Goal: Task Accomplishment & Management: Use online tool/utility

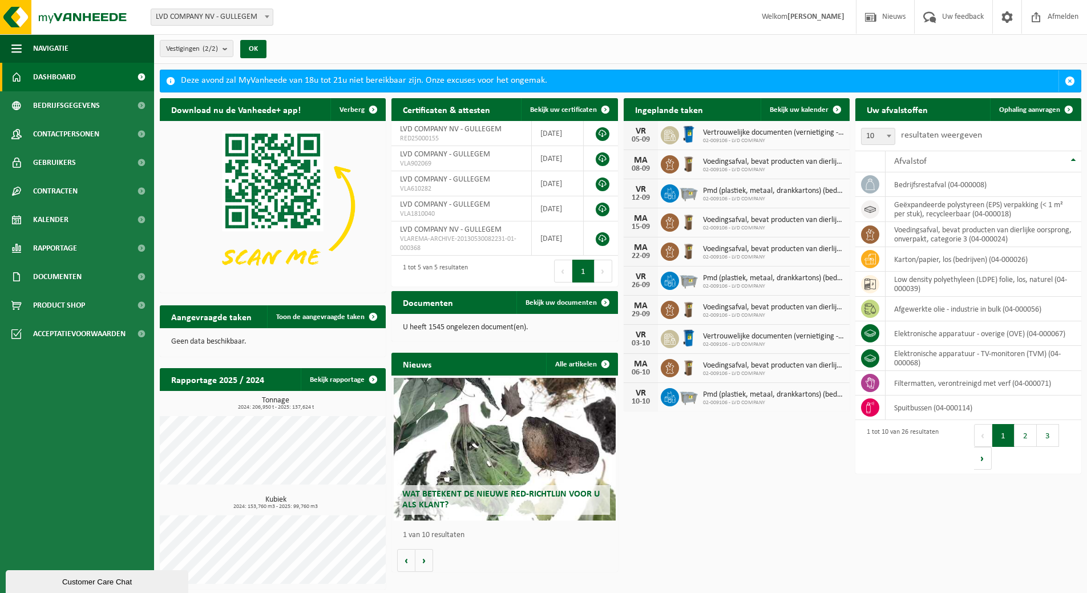
click at [57, 74] on span "Dashboard" at bounding box center [54, 77] width 43 height 29
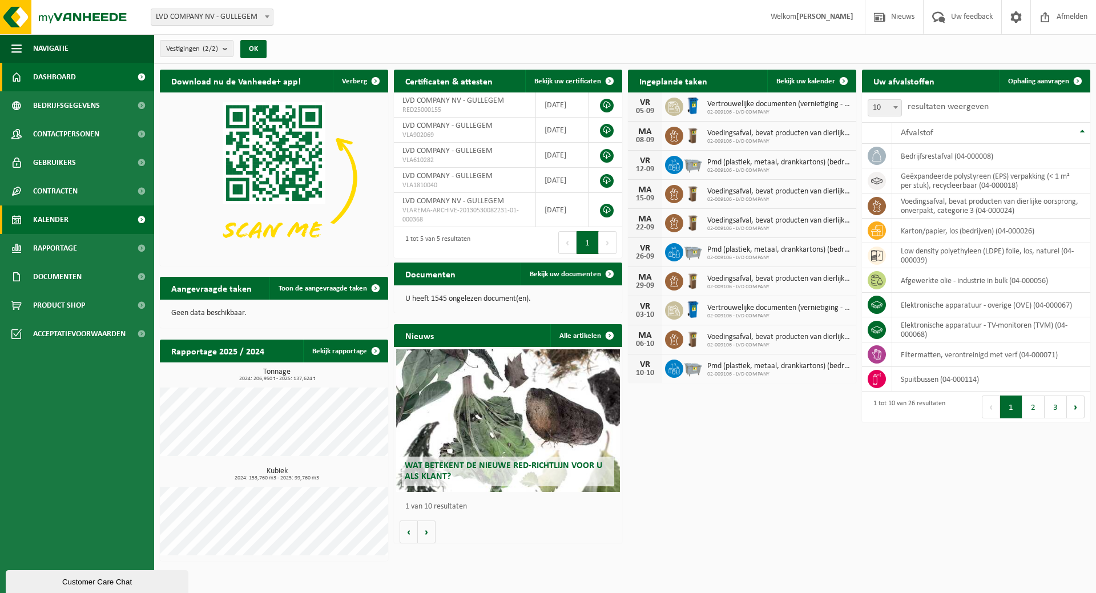
click at [56, 217] on span "Kalender" at bounding box center [50, 219] width 35 height 29
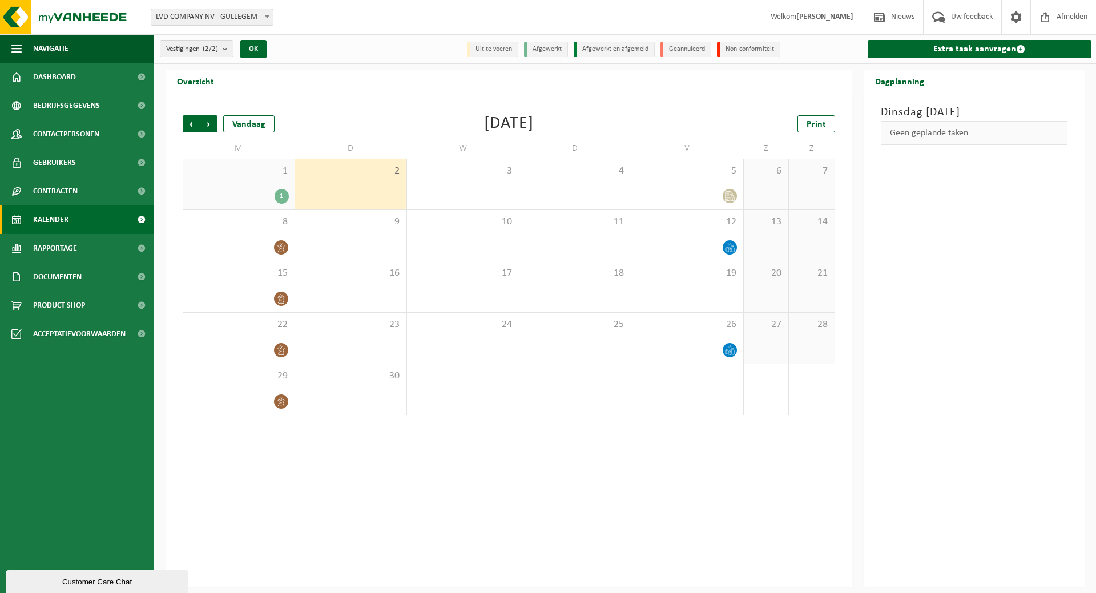
click at [346, 176] on span "2" at bounding box center [351, 171] width 100 height 13
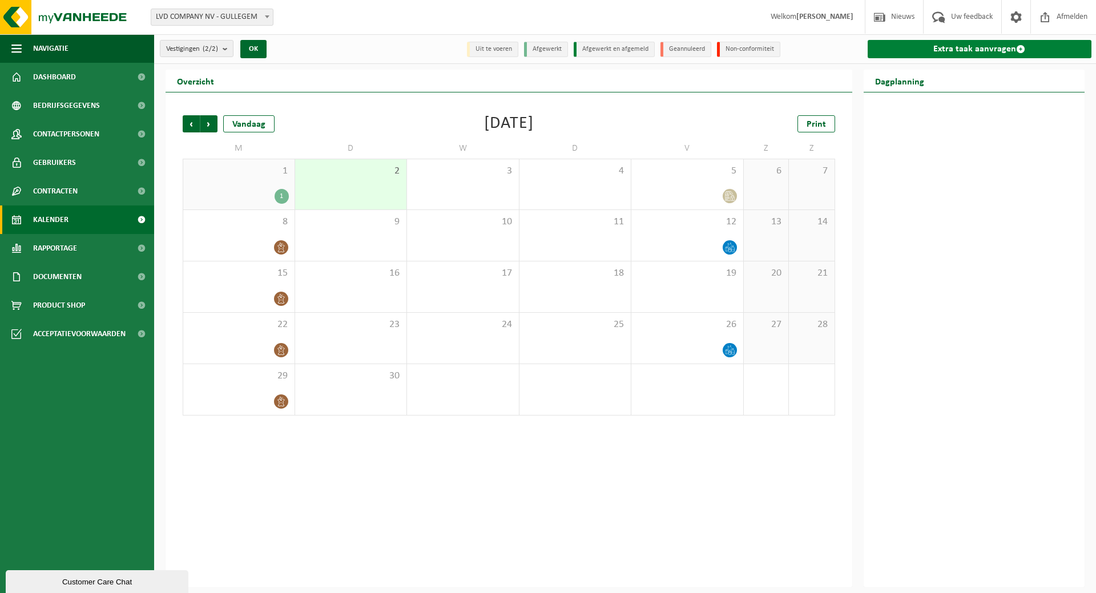
click at [955, 51] on link "Extra taak aanvragen" at bounding box center [980, 49] width 224 height 18
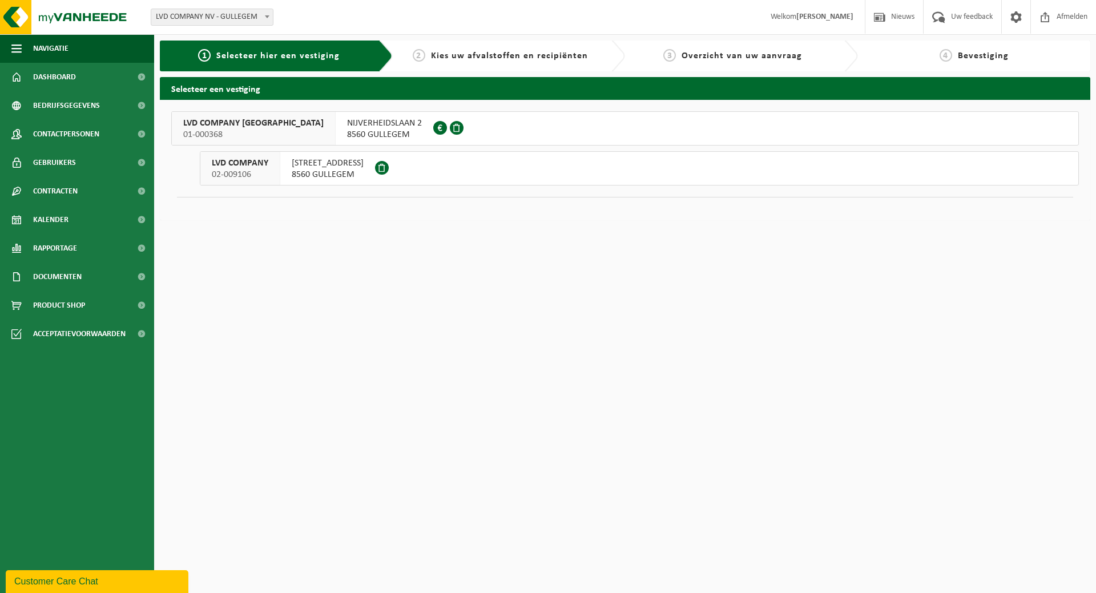
click at [342, 174] on span "8560 GULLEGEM" at bounding box center [328, 174] width 72 height 11
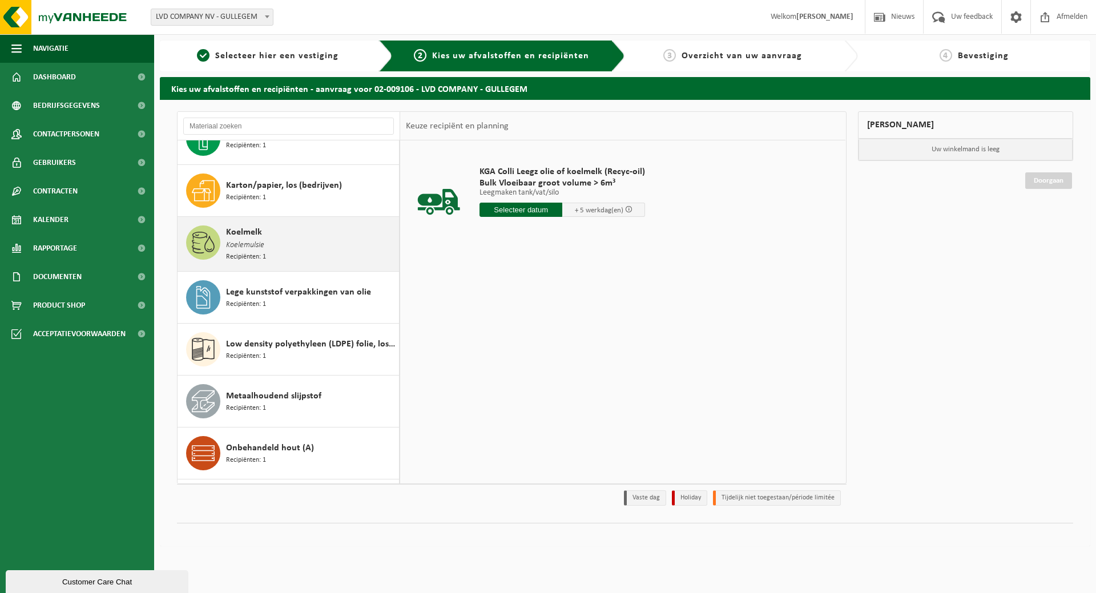
scroll to position [457, 0]
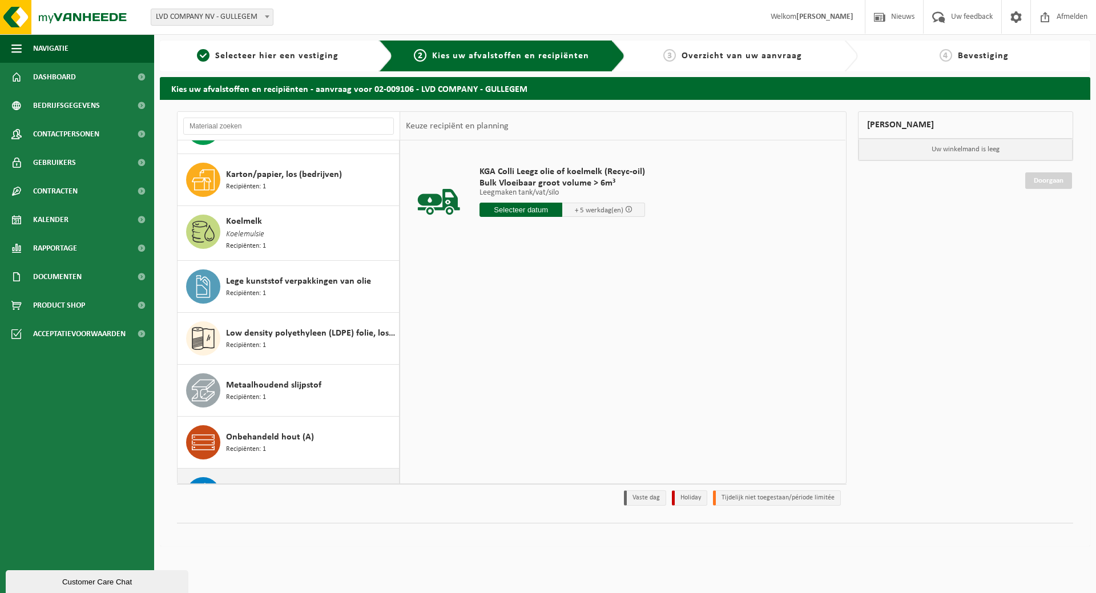
click at [320, 433] on div "Onbehandeld hout (A) Recipiënten: 1" at bounding box center [311, 442] width 170 height 34
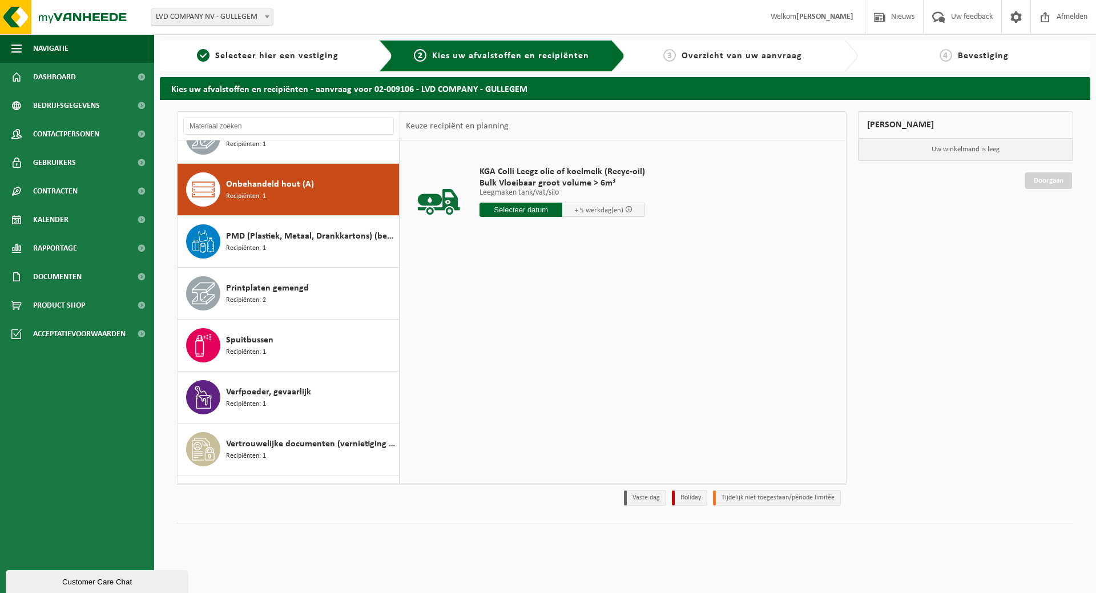
scroll to position [729, 0]
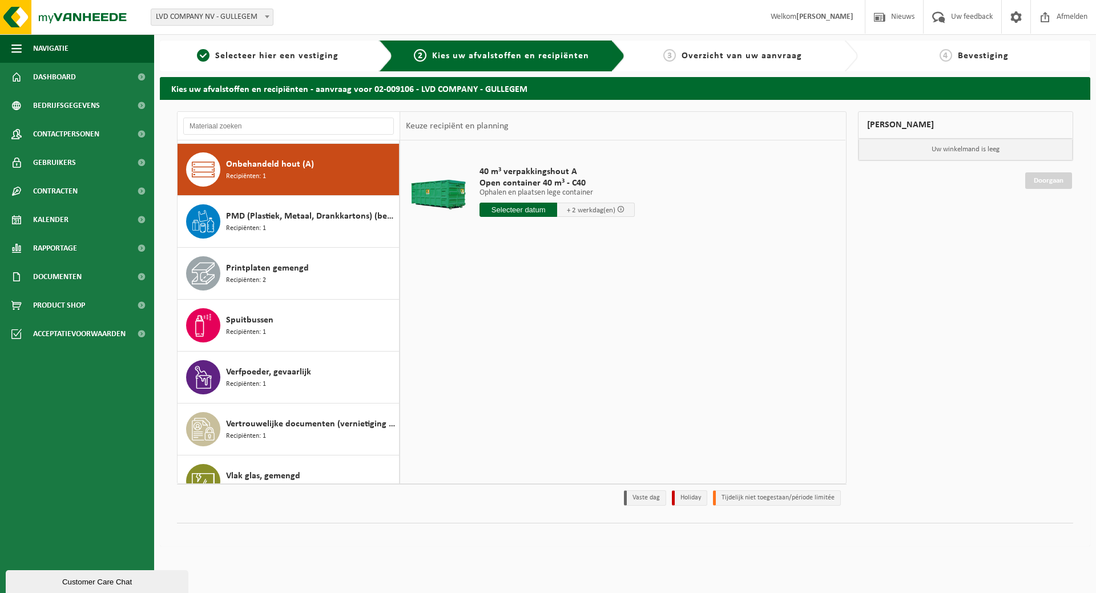
click at [515, 211] on input "text" at bounding box center [518, 210] width 78 height 14
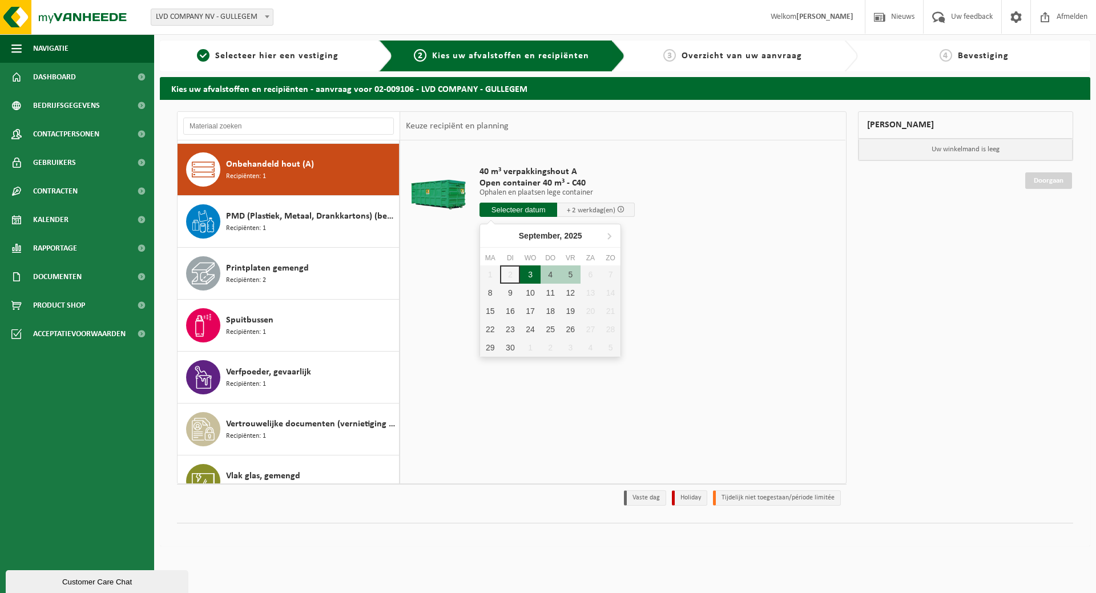
click at [529, 276] on div "3" at bounding box center [530, 274] width 20 height 18
type input "Van 2025-09-03"
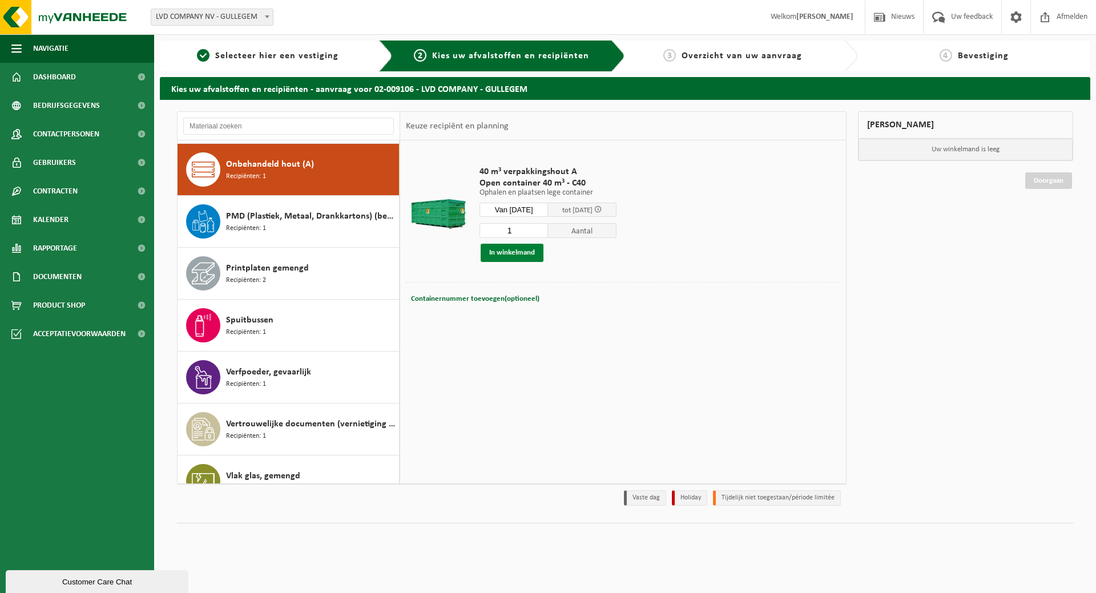
click at [515, 256] on button "In winkelmand" at bounding box center [512, 253] width 63 height 18
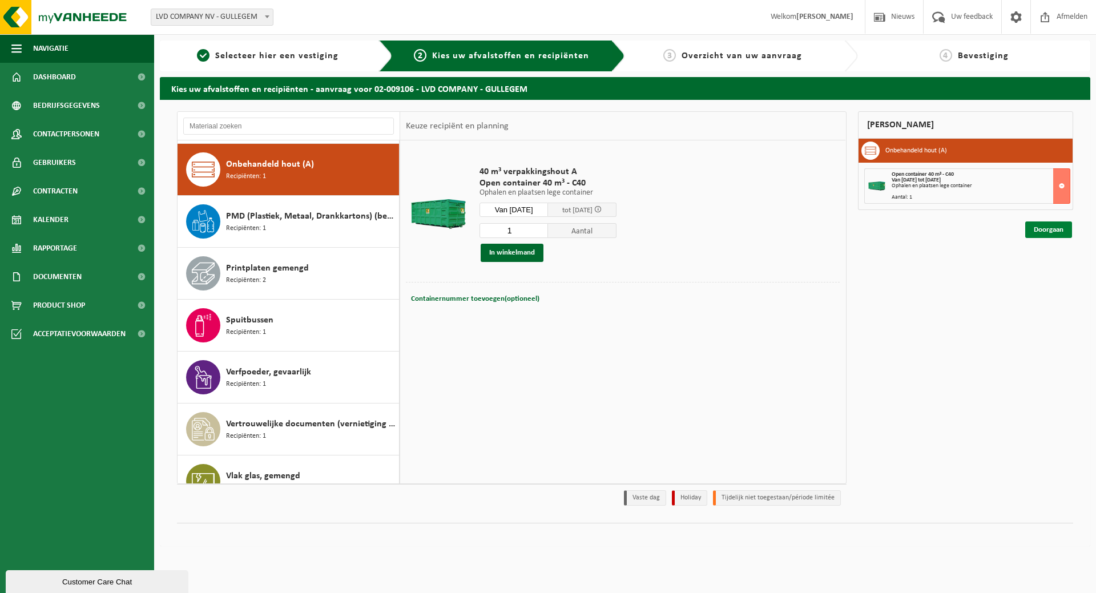
click at [1040, 229] on link "Doorgaan" at bounding box center [1048, 229] width 47 height 17
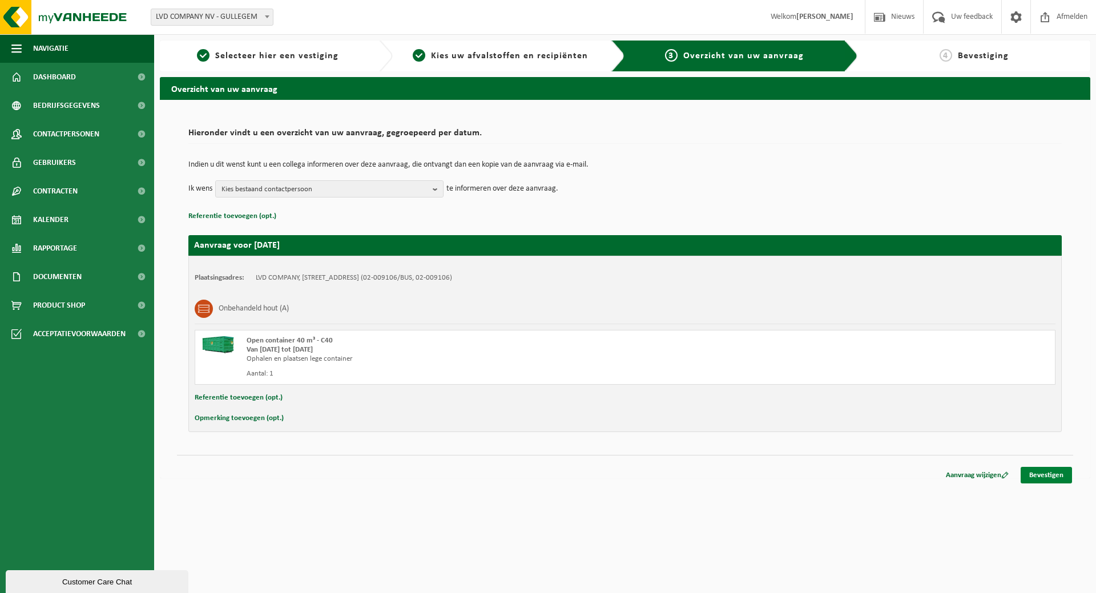
click at [1064, 472] on link "Bevestigen" at bounding box center [1046, 475] width 51 height 17
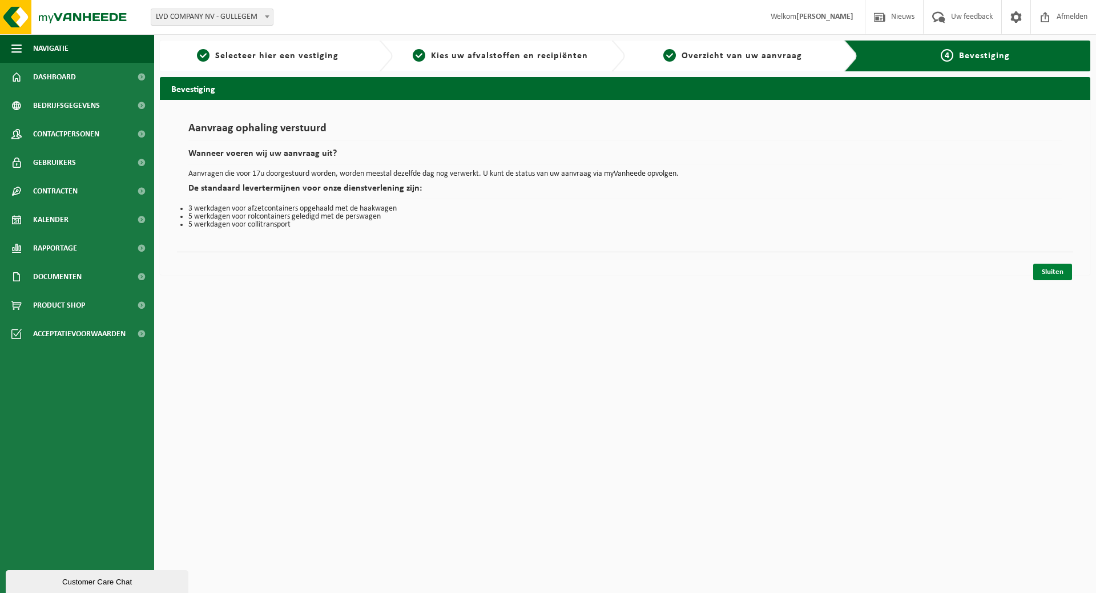
click at [1046, 273] on link "Sluiten" at bounding box center [1052, 272] width 39 height 17
